Goal: Transaction & Acquisition: Purchase product/service

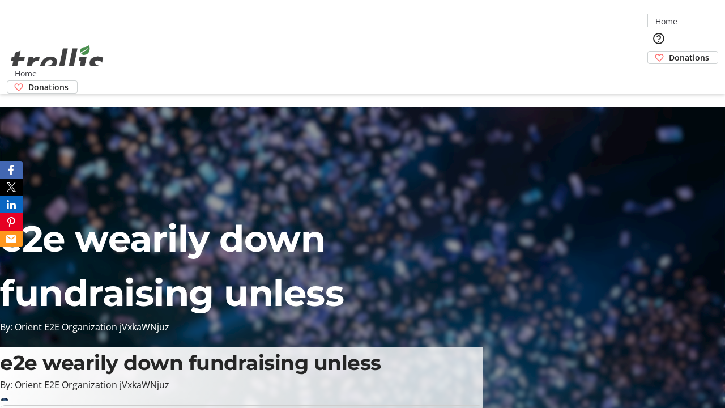
click at [669, 52] on span "Donations" at bounding box center [689, 58] width 40 height 12
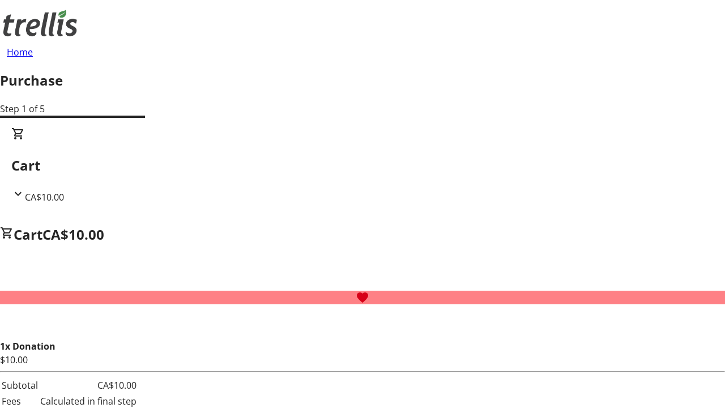
select select "BC"
select select "CA"
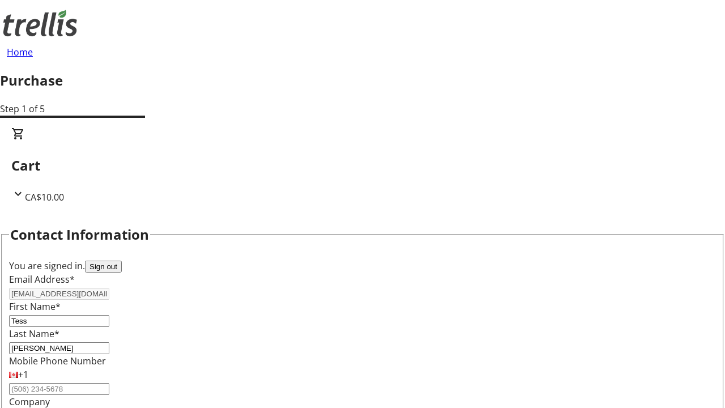
type input "V1Y 0C2"
